Goal: Find specific page/section

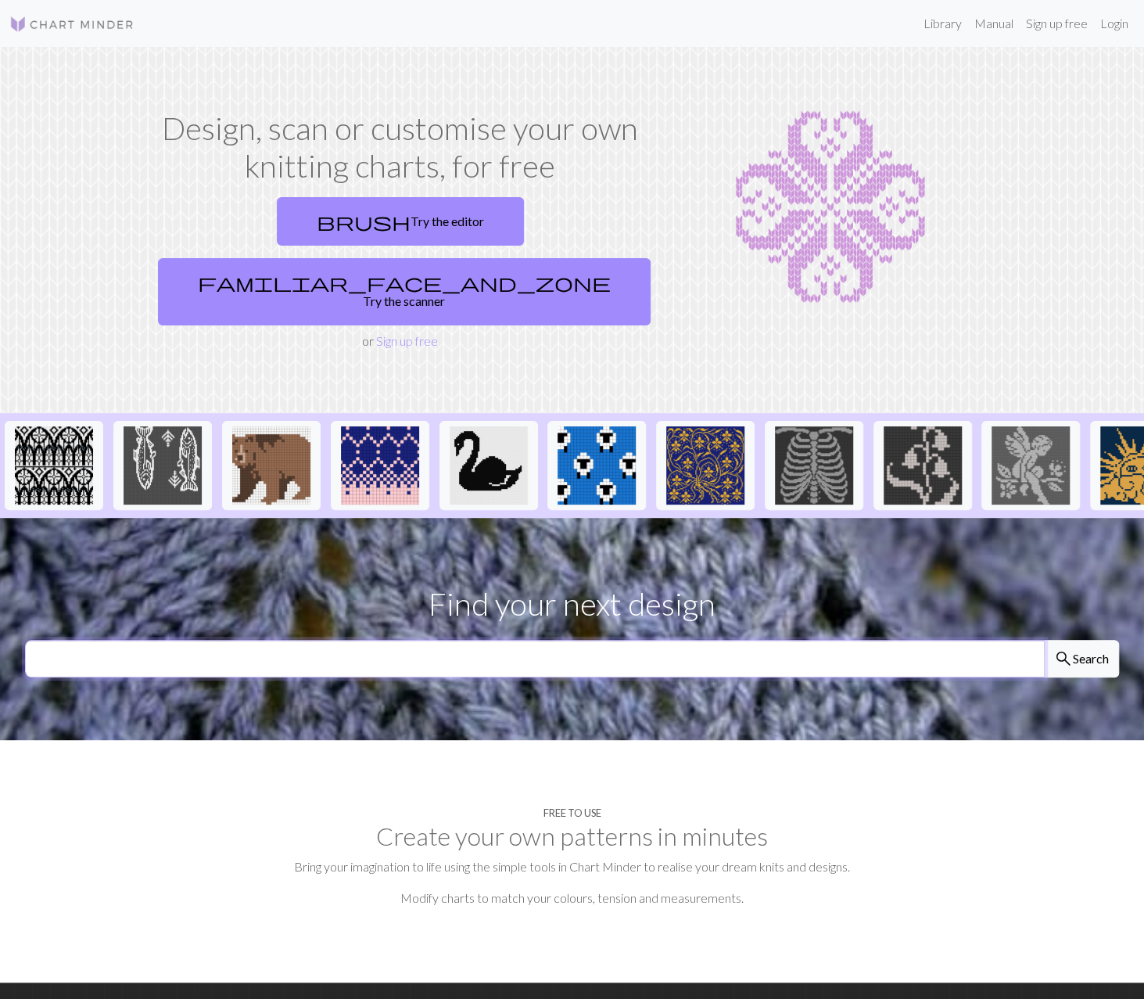
click at [622, 640] on input "text" at bounding box center [535, 659] width 1020 height 38
type input "x"
type input "rabbit"
click at [1044, 640] on button "search Search" at bounding box center [1081, 659] width 75 height 38
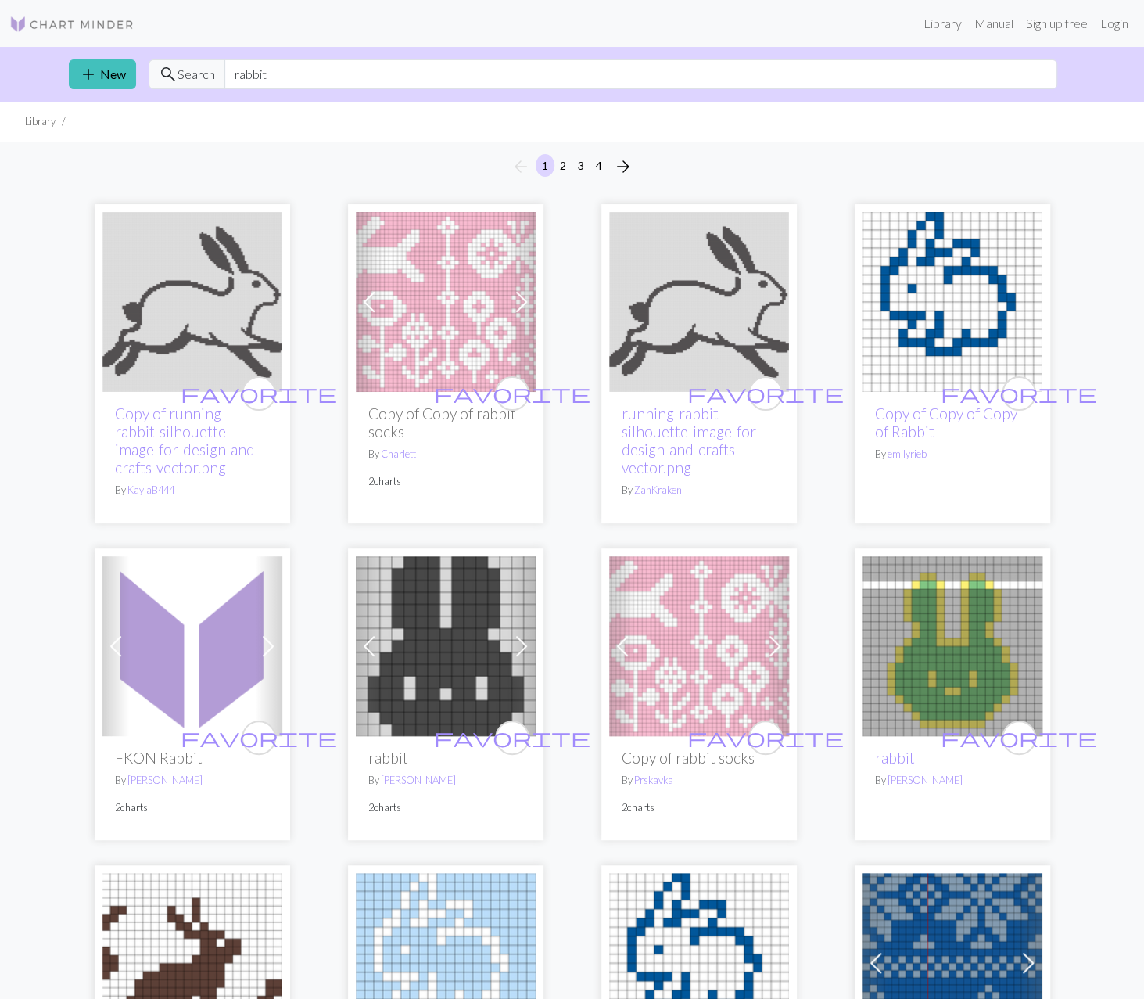
click at [430, 602] on img at bounding box center [446, 646] width 180 height 180
